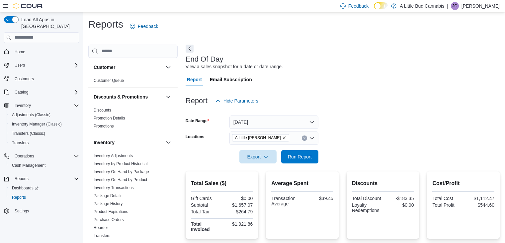
scroll to position [125, 0]
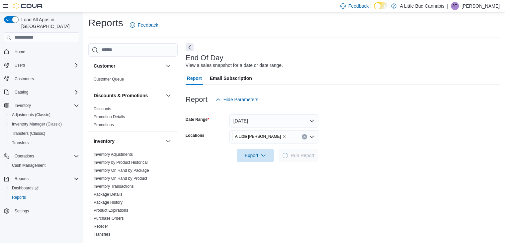
scroll to position [2, 0]
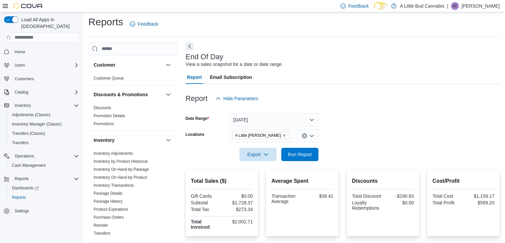
click at [260, 25] on div "Reports Feedback" at bounding box center [294, 23] width 412 height 17
click at [24, 103] on span "Inventory" at bounding box center [23, 105] width 16 height 5
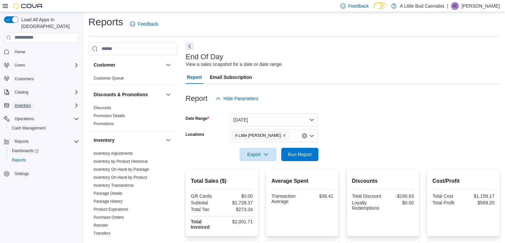
click at [24, 103] on span "Inventory" at bounding box center [23, 105] width 16 height 5
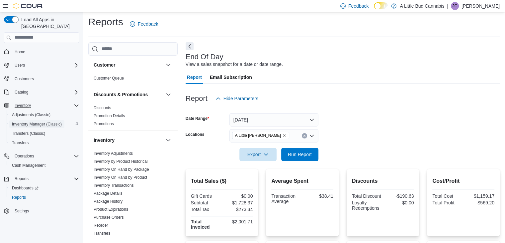
click at [29, 121] on span "Inventory Manager (Classic)" at bounding box center [37, 123] width 50 height 5
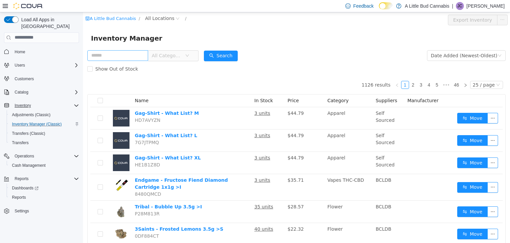
drag, startPoint x: 117, startPoint y: 54, endPoint x: 108, endPoint y: 51, distance: 10.2
click at [116, 54] on input "text" at bounding box center [117, 55] width 61 height 11
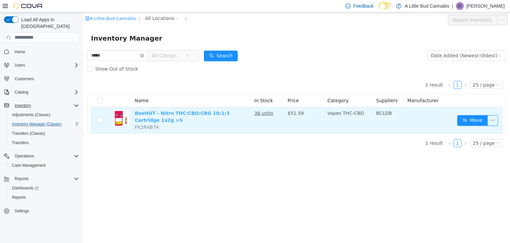
click at [182, 115] on link "BoxHOT - Nitro THC:CBD:CBG 10:1:3 Cartridge 1x2g >S" at bounding box center [182, 116] width 95 height 12
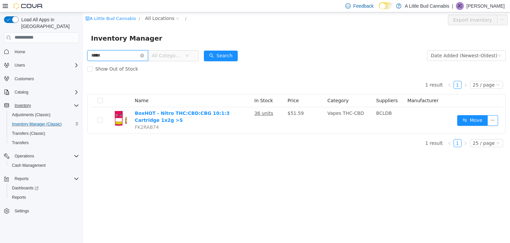
drag, startPoint x: 115, startPoint y: 58, endPoint x: 68, endPoint y: 57, distance: 47.2
click at [83, 57] on html "A Little Bud Cannabis / All Locations / Export Inventory Inventory Manager ****…" at bounding box center [296, 127] width 427 height 231
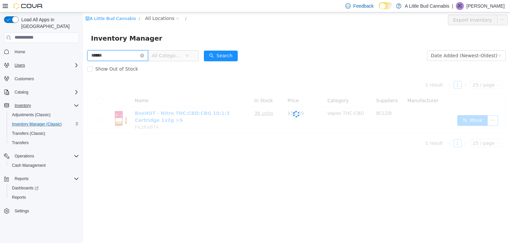
type input "*****"
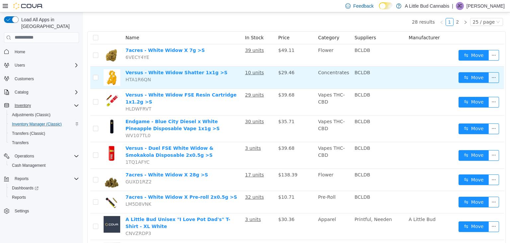
scroll to position [66, 0]
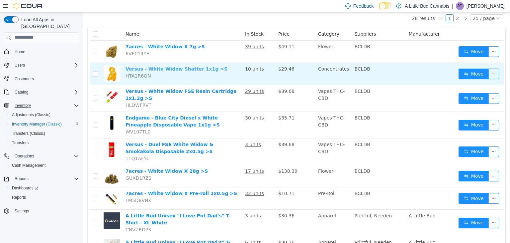
click at [172, 70] on link "Versus - White Widow Shatter 1x1g >S" at bounding box center [177, 68] width 102 height 5
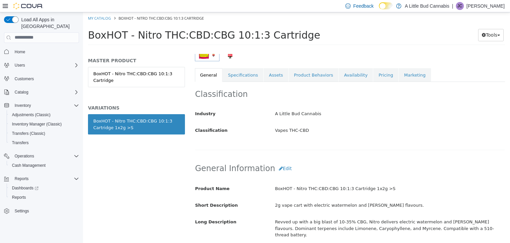
scroll to position [66, 0]
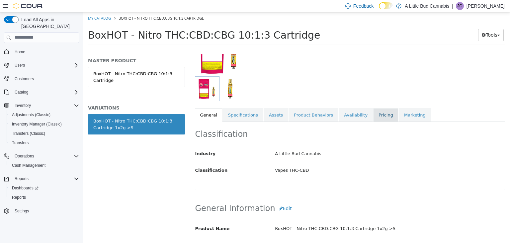
click at [373, 110] on link "Pricing" at bounding box center [385, 115] width 25 height 14
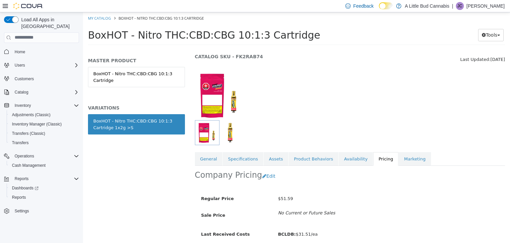
scroll to position [49, 0]
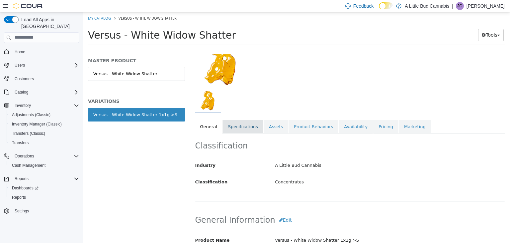
scroll to position [66, 0]
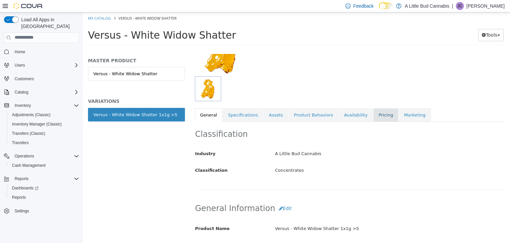
click at [379, 117] on link "Pricing" at bounding box center [385, 115] width 25 height 14
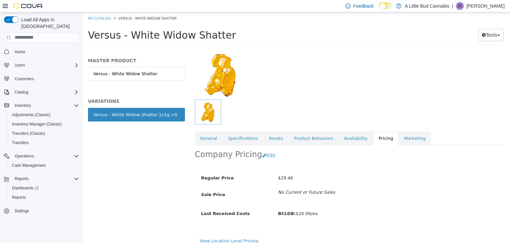
scroll to position [49, 0]
